Goal: Transaction & Acquisition: Purchase product/service

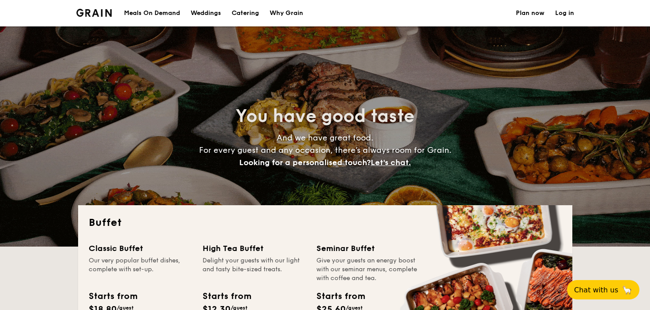
select select
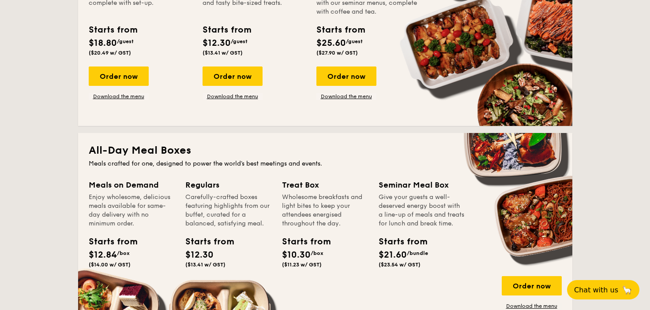
scroll to position [309, 0]
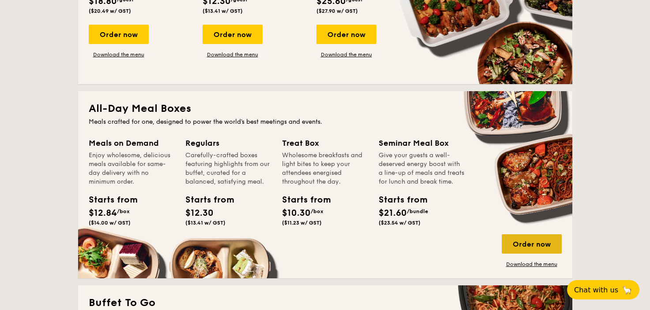
click at [533, 244] on div "Order now" at bounding box center [531, 244] width 60 height 19
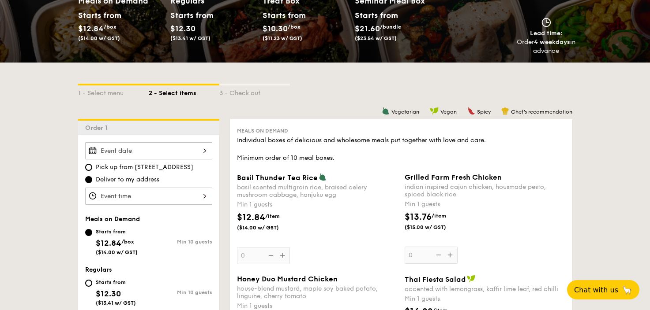
scroll to position [132, 0]
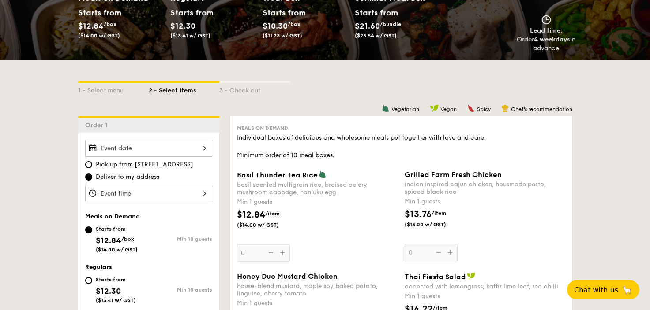
click at [208, 146] on input "Basil Thunder Tea [PERSON_NAME] scented multigrain rice, braised celery mushroo…" at bounding box center [148, 148] width 127 height 17
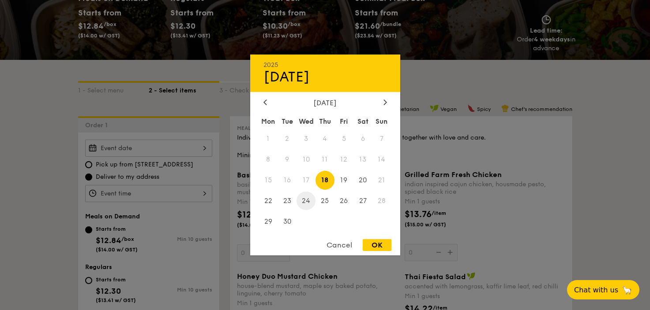
click at [304, 200] on span "24" at bounding box center [305, 200] width 19 height 19
click at [374, 246] on div "OK" at bounding box center [376, 245] width 29 height 12
type input "[DATE]"
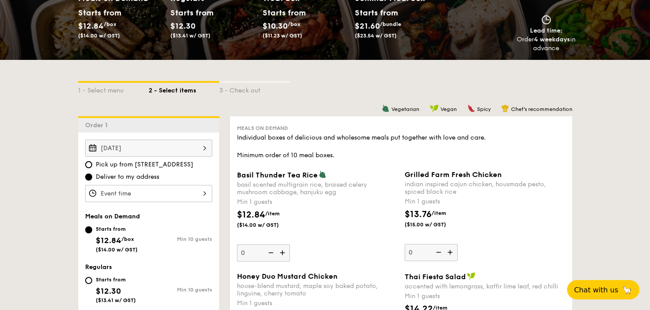
click at [205, 192] on input "Basil Thunder Tea [PERSON_NAME] scented multigrain rice, braised celery mushroo…" at bounding box center [148, 193] width 127 height 17
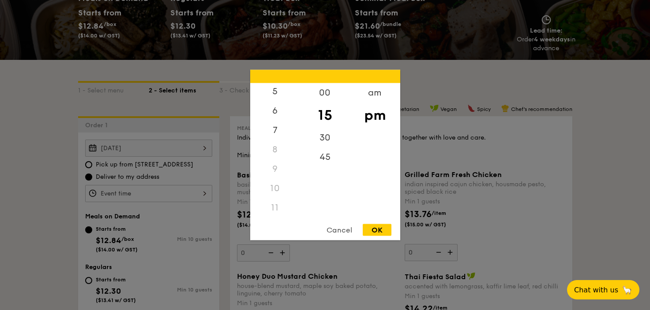
scroll to position [105, 0]
click at [273, 210] on div "11" at bounding box center [275, 207] width 50 height 19
click at [323, 138] on div "30" at bounding box center [325, 141] width 50 height 26
click at [367, 99] on div "am" at bounding box center [375, 96] width 50 height 26
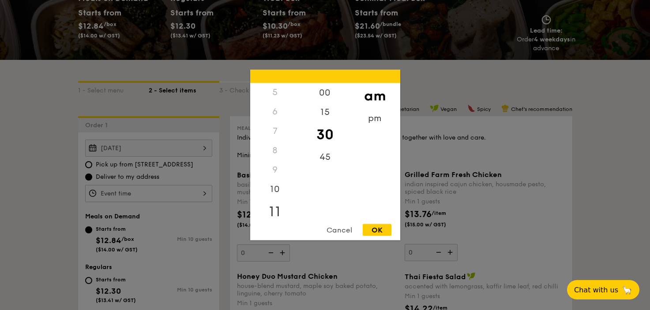
click at [272, 207] on div "11" at bounding box center [275, 212] width 50 height 26
click at [371, 227] on div "OK" at bounding box center [376, 230] width 29 height 12
type input "11:30AM"
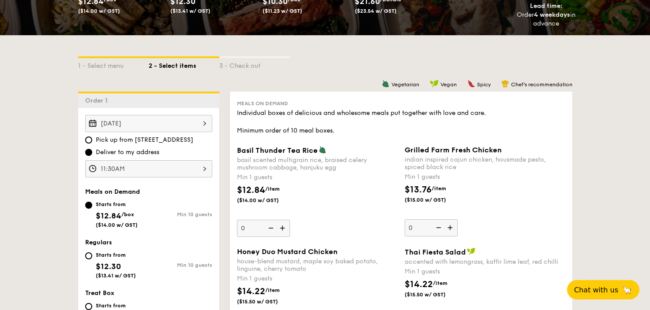
scroll to position [176, 0]
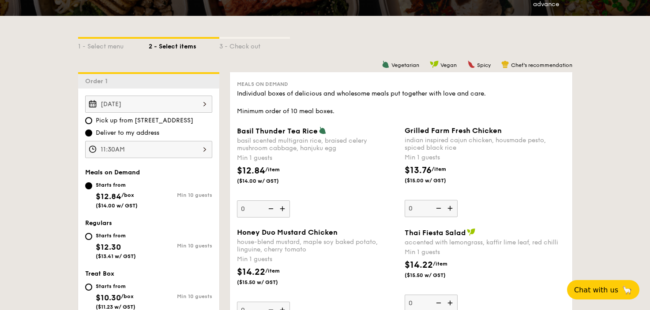
click at [86, 232] on div "Starts from $12.30 ($13.41 w/ GST)" at bounding box center [117, 245] width 64 height 29
click at [86, 233] on input "Starts from $12.30 ($13.41 w/ GST) Min 10 guests" at bounding box center [88, 236] width 7 height 7
radio input "true"
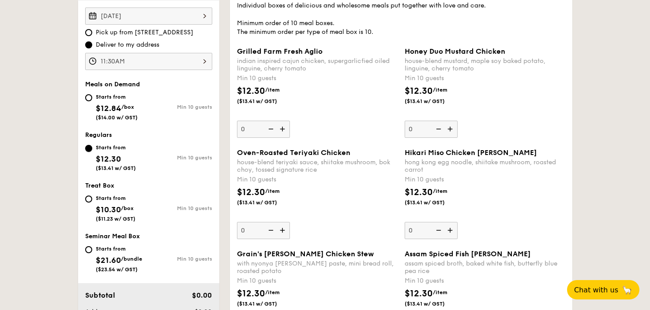
scroll to position [309, 0]
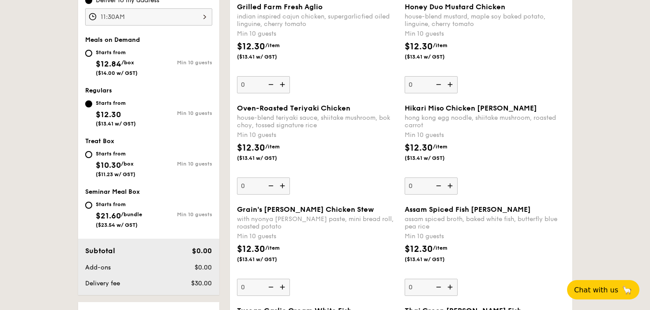
click at [247, 187] on input "0" at bounding box center [263, 186] width 53 height 17
type input "25"
click at [352, 153] on div "$12.30 /item ($13.41 w/ GST)" at bounding box center [317, 157] width 168 height 31
click at [290, 178] on input "25" at bounding box center [263, 186] width 53 height 17
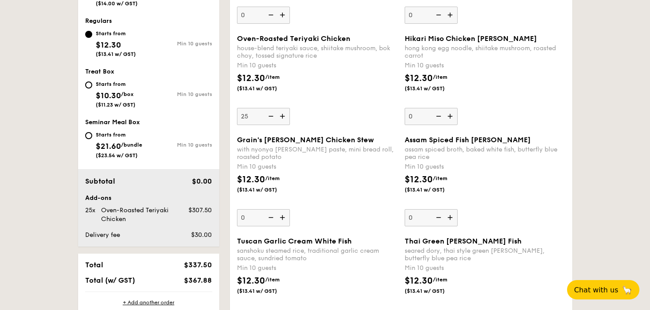
scroll to position [397, 0]
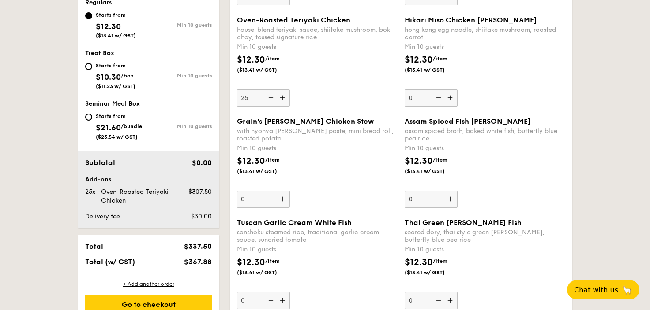
drag, startPoint x: 411, startPoint y: 202, endPoint x: 417, endPoint y: 199, distance: 6.4
click at [417, 199] on input "0" at bounding box center [430, 199] width 53 height 17
type input "25"
click at [359, 171] on div "$12.30 /item ($13.41 w/ GST)" at bounding box center [317, 170] width 168 height 31
click at [290, 191] on input "0" at bounding box center [263, 199] width 53 height 17
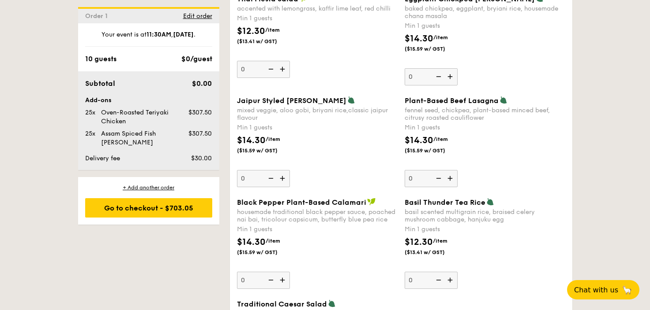
scroll to position [927, 0]
click at [415, 280] on input "0" at bounding box center [430, 280] width 53 height 17
type input "10"
click at [550, 160] on div "$14.30 /item ($15.59 w/ GST)" at bounding box center [485, 149] width 168 height 31
click at [457, 170] on input "0" at bounding box center [430, 178] width 53 height 17
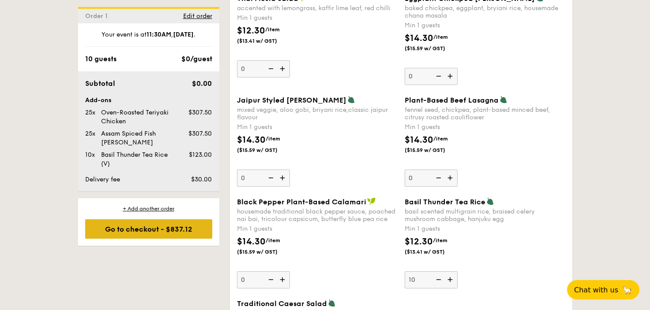
click at [141, 233] on div "Go to checkout - $837.12" at bounding box center [148, 229] width 127 height 19
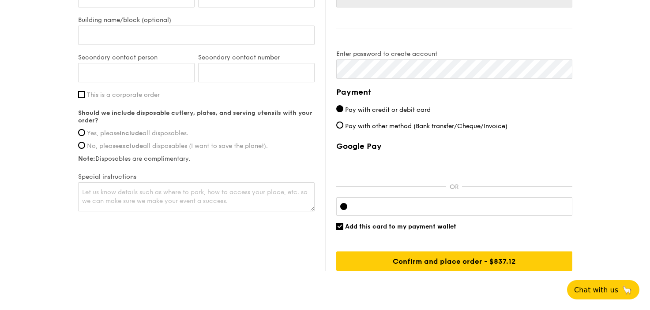
scroll to position [546, 0]
